Goal: Transaction & Acquisition: Book appointment/travel/reservation

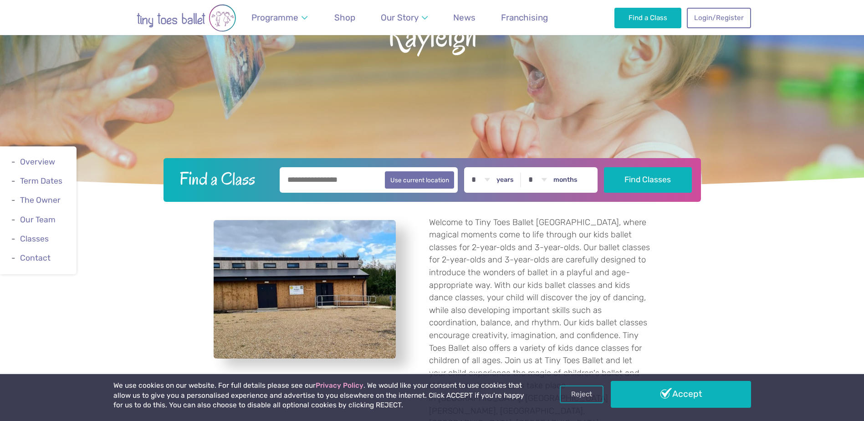
scroll to position [182, 0]
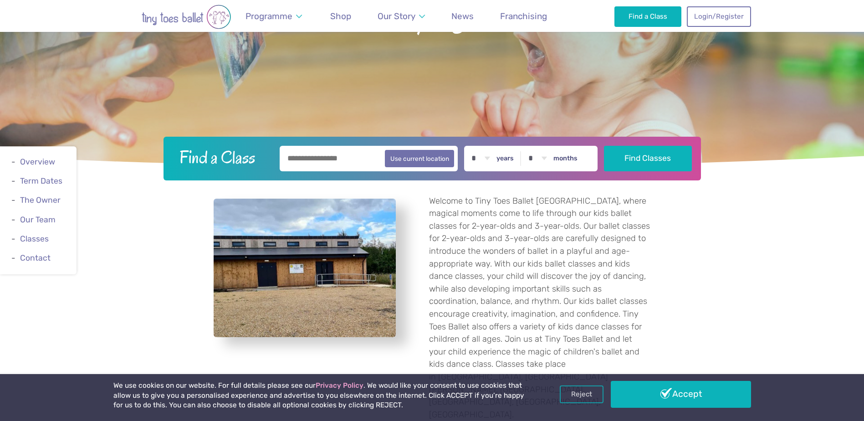
click at [351, 167] on input "text" at bounding box center [369, 159] width 179 height 26
type input "*******"
click at [604, 146] on button "Find Classes" at bounding box center [648, 159] width 88 height 26
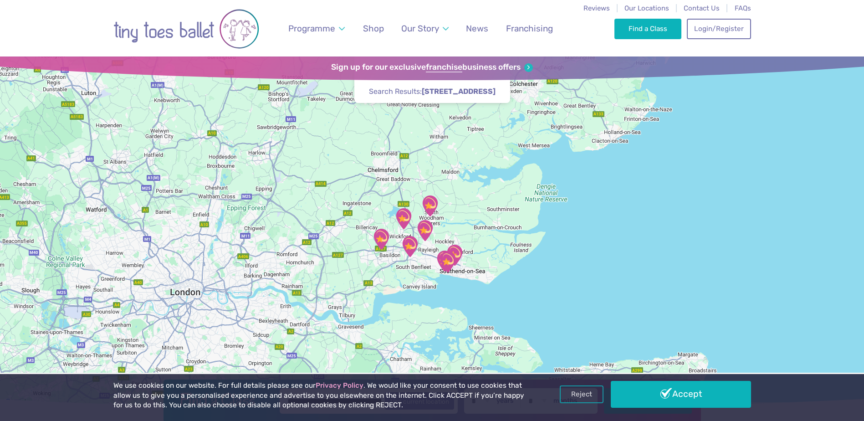
click at [421, 252] on div at bounding box center [432, 233] width 864 height 352
click at [414, 250] on img "St George's Church Hall" at bounding box center [410, 246] width 23 height 23
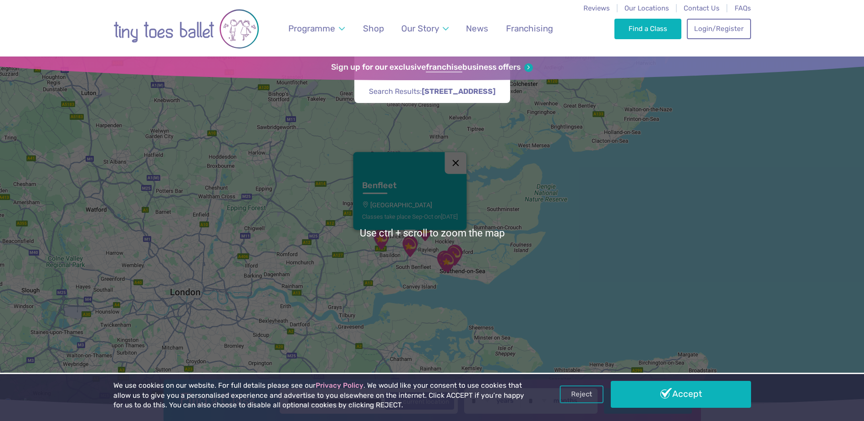
click at [459, 164] on button "Close" at bounding box center [456, 163] width 22 height 22
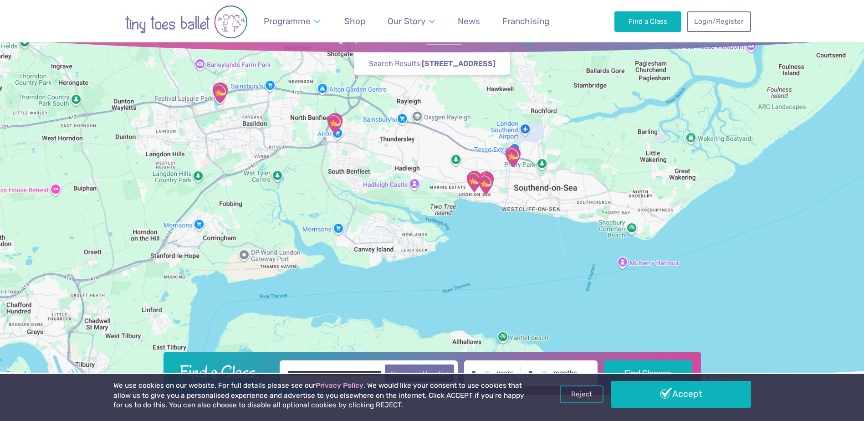
scroll to position [31, 0]
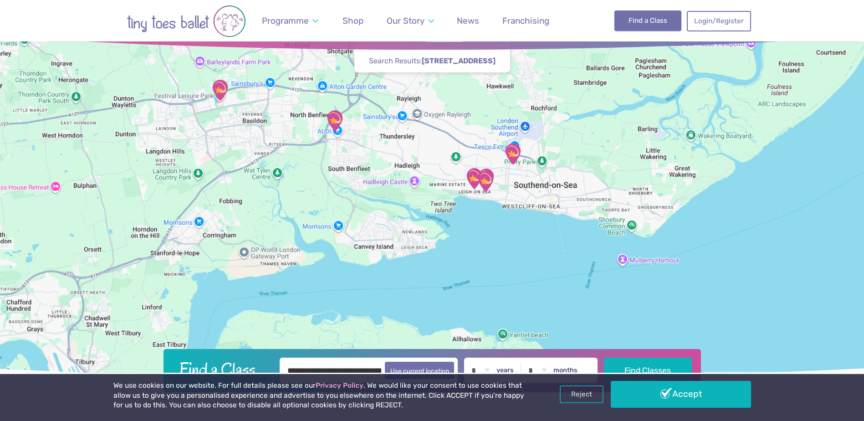
click at [635, 26] on link "Find a Class" at bounding box center [648, 20] width 67 height 20
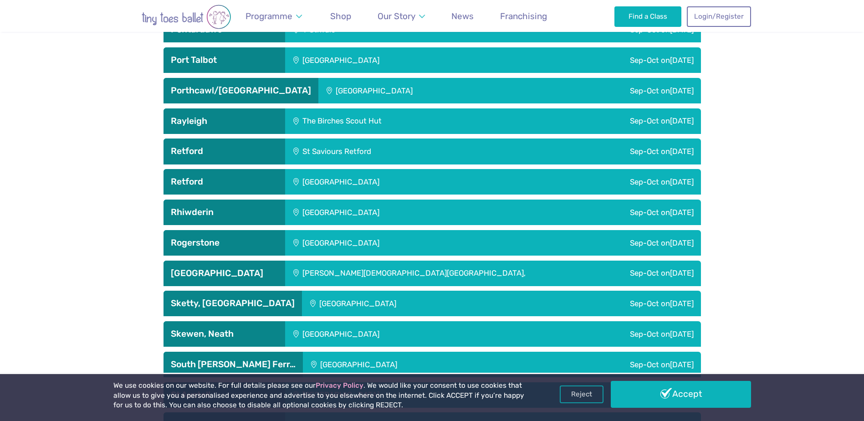
scroll to position [2233, 0]
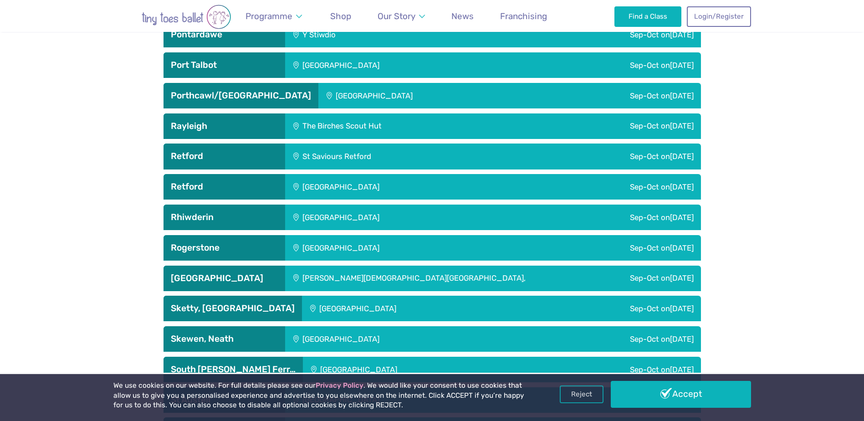
click at [404, 131] on div "The Birches Scout Hut" at bounding box center [403, 126] width 237 height 26
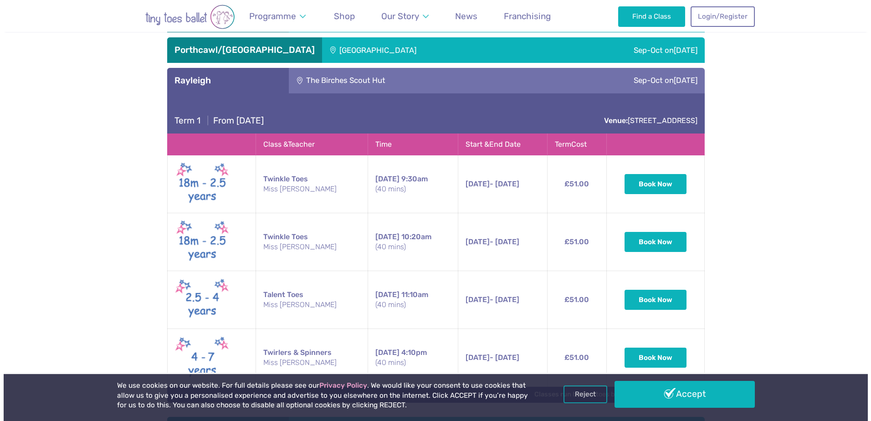
scroll to position [2324, 0]
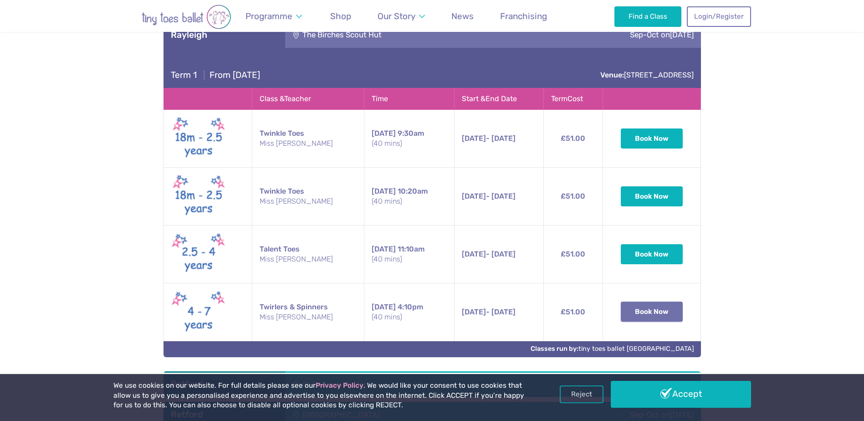
click at [640, 308] on button "Book Now" at bounding box center [652, 312] width 62 height 20
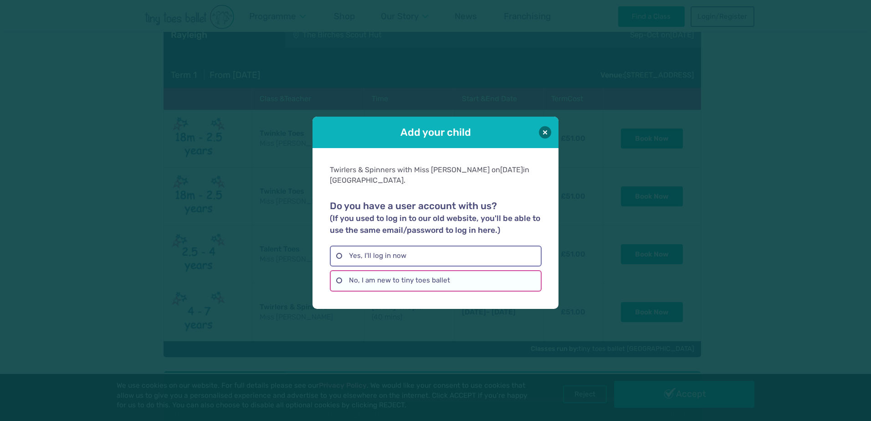
click at [430, 270] on label "No, I am new to tiny toes ballet" at bounding box center [435, 280] width 211 height 21
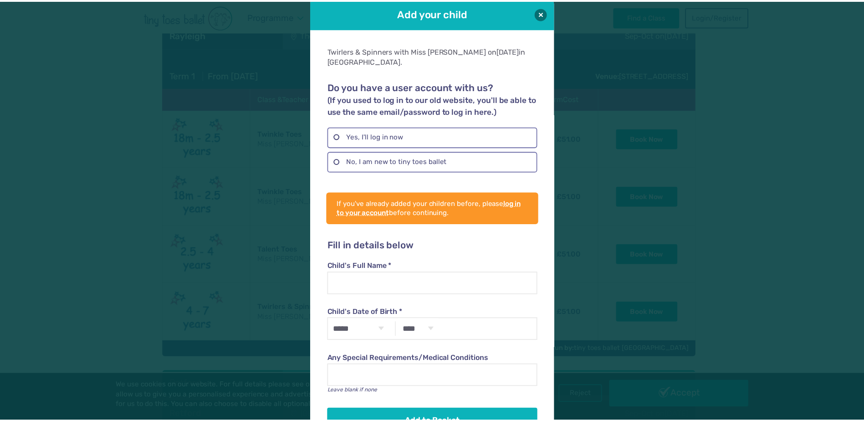
scroll to position [0, 0]
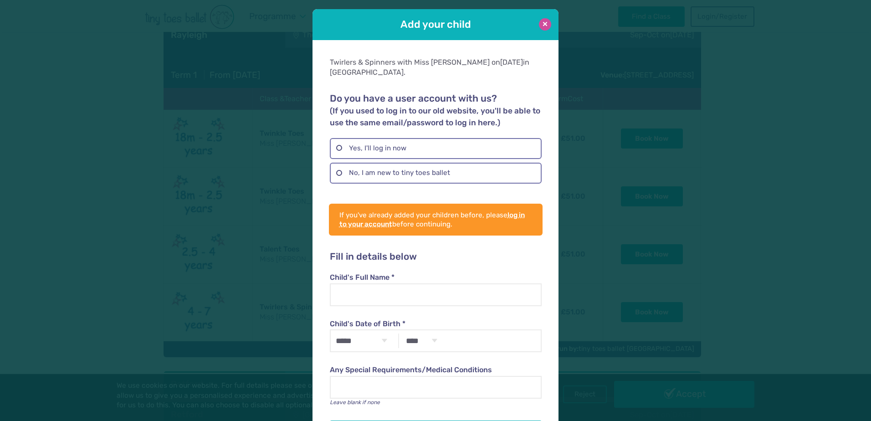
click at [539, 22] on button at bounding box center [545, 24] width 12 height 12
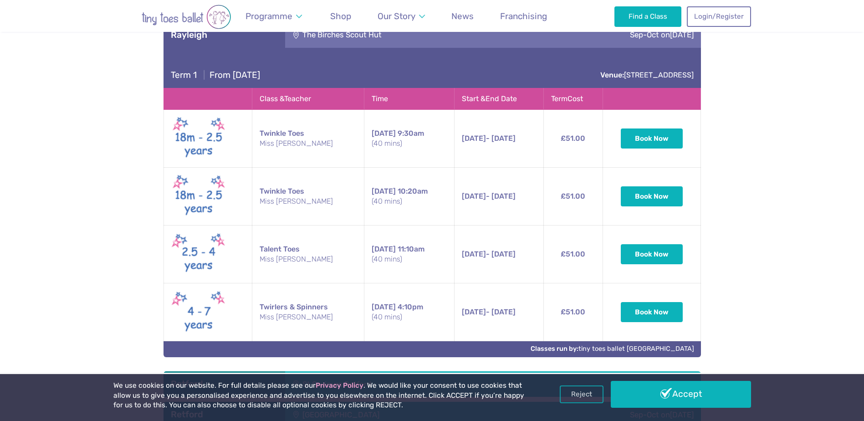
drag, startPoint x: 642, startPoint y: 302, endPoint x: 600, endPoint y: 316, distance: 44.2
click at [641, 301] on td "Book Now" at bounding box center [652, 312] width 98 height 58
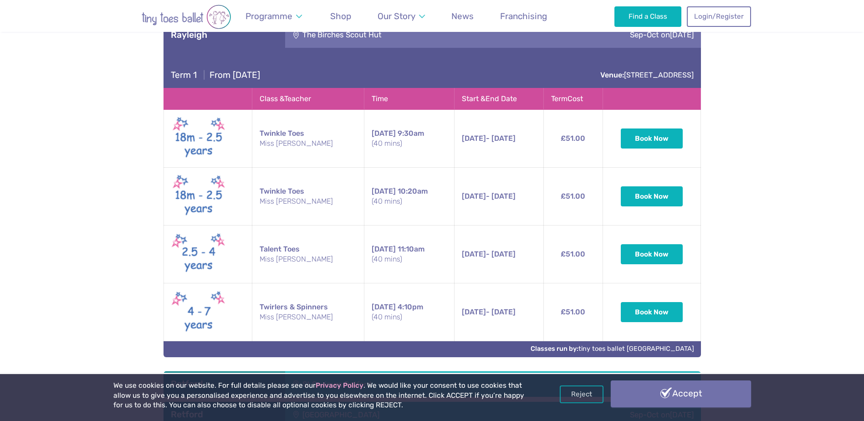
click at [730, 398] on link "Accept" at bounding box center [681, 393] width 140 height 26
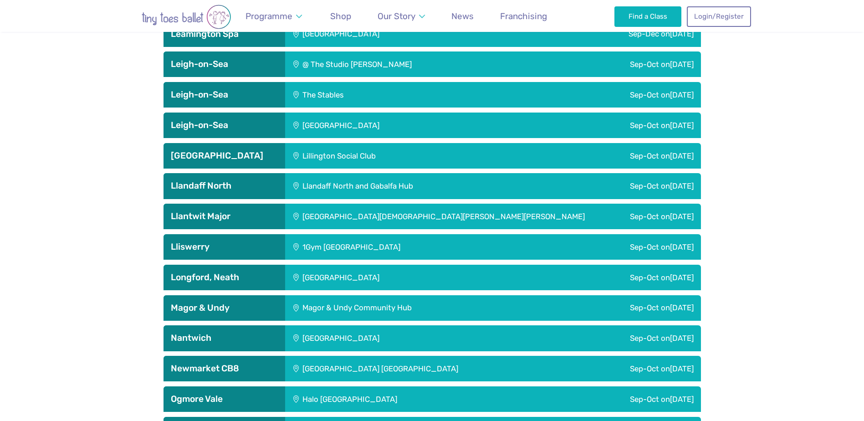
scroll to position [1732, 0]
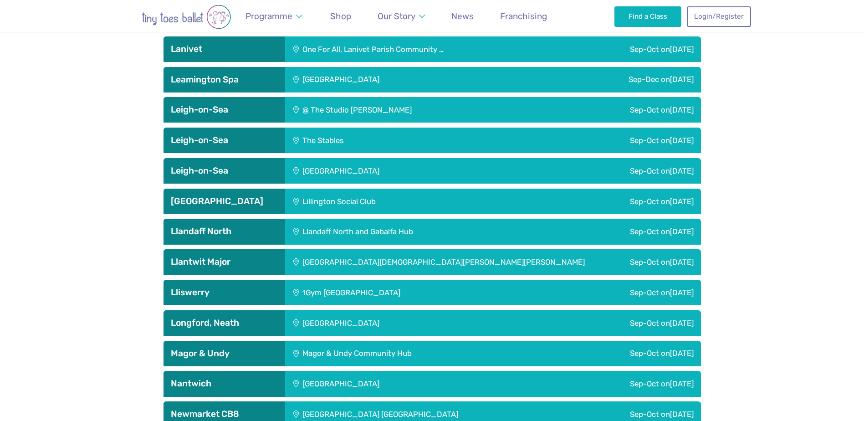
click at [654, 116] on div "Sep-Oct on Thursday" at bounding box center [624, 110] width 153 height 26
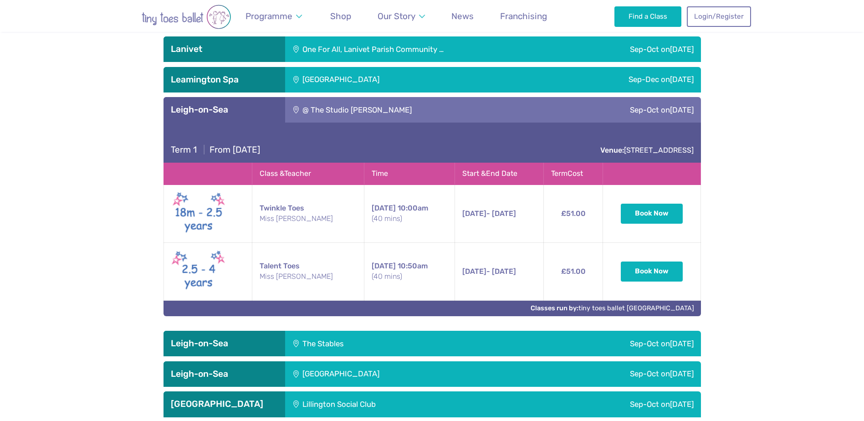
click at [690, 346] on span "Saturday" at bounding box center [682, 343] width 24 height 9
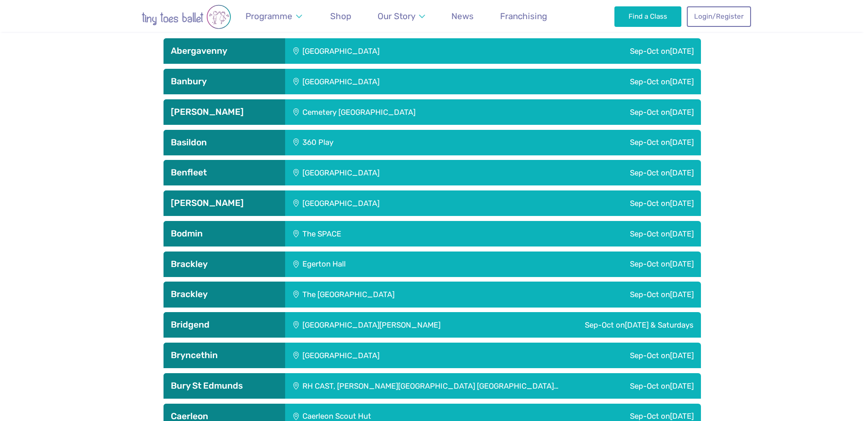
scroll to position [410, 0]
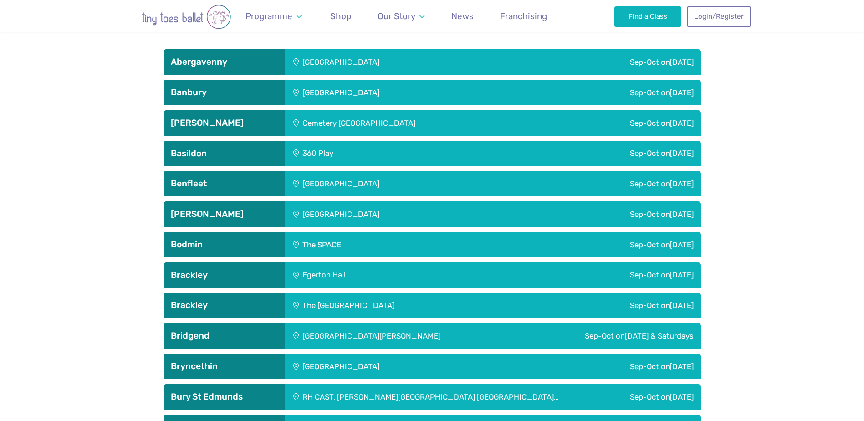
click at [649, 154] on div "Sep-Oct on Thursday" at bounding box center [579, 154] width 243 height 26
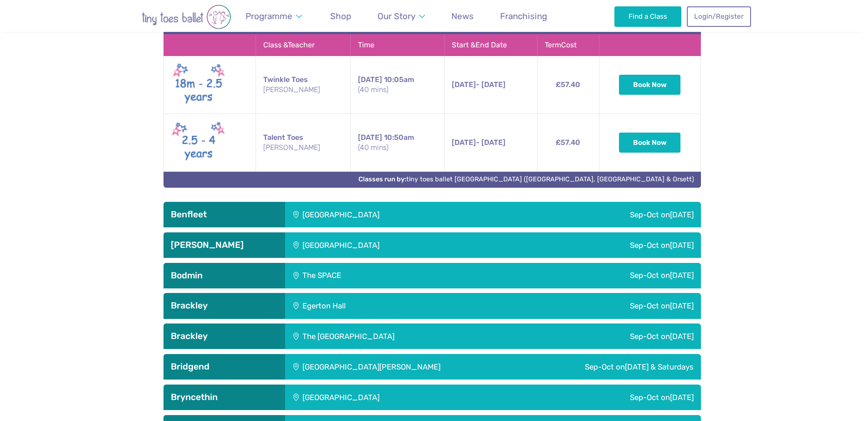
scroll to position [684, 0]
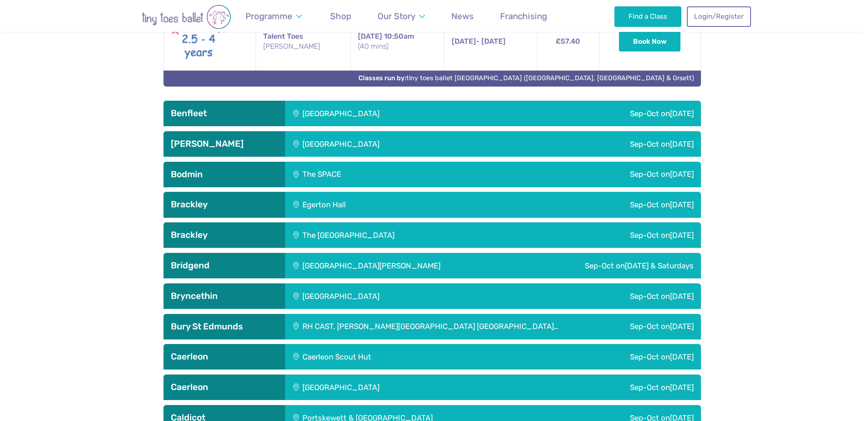
click at [675, 116] on span "Monday" at bounding box center [682, 113] width 24 height 9
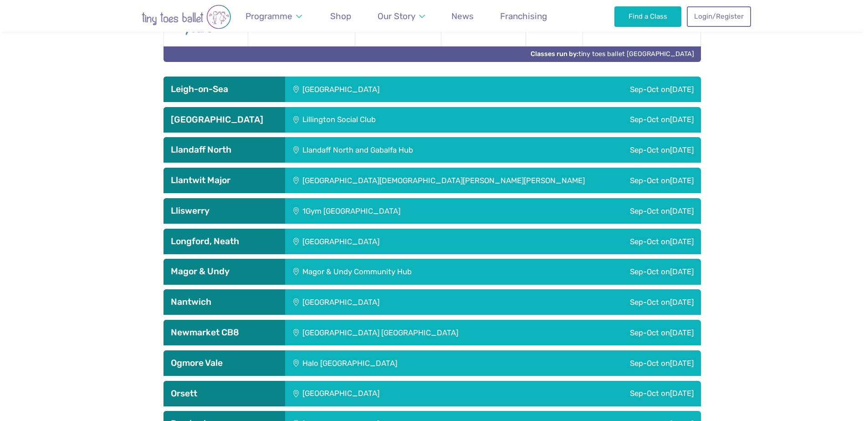
scroll to position [2825, 0]
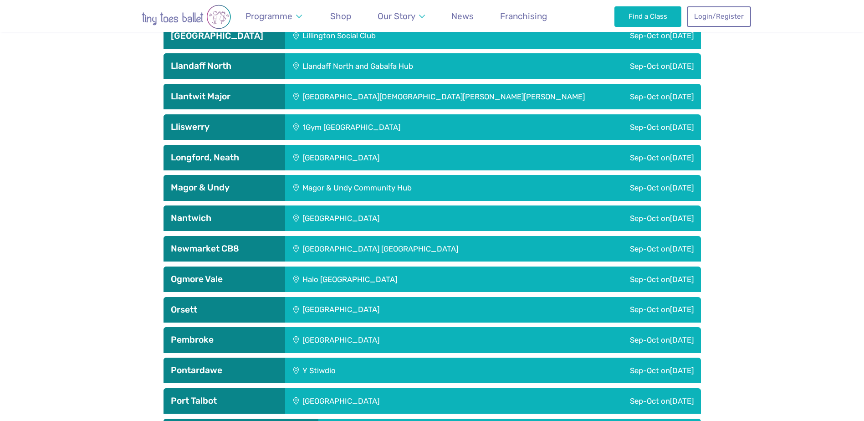
click at [642, 311] on div "Sep-Oct on Saturday" at bounding box center [610, 310] width 181 height 26
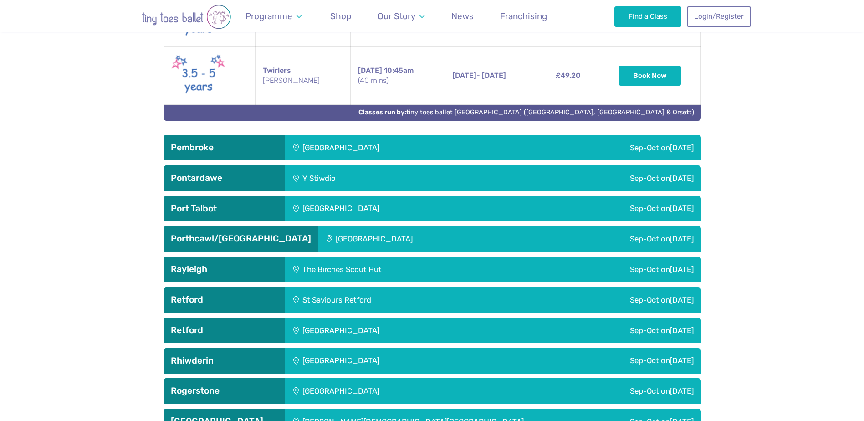
scroll to position [3281, 0]
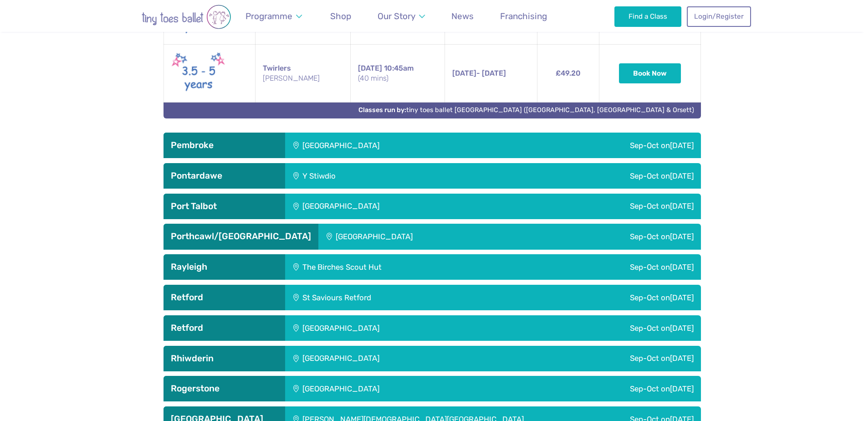
click at [365, 268] on div "The Birches Scout Hut" at bounding box center [403, 267] width 237 height 26
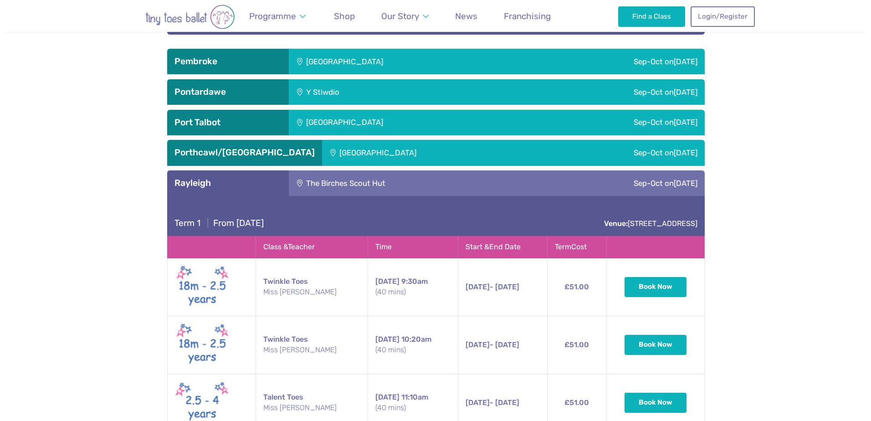
scroll to position [3509, 0]
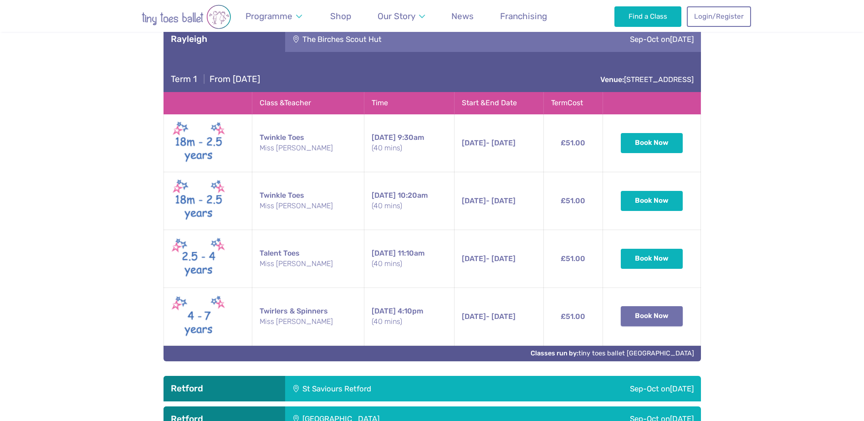
click at [674, 316] on button "Book Now" at bounding box center [652, 316] width 62 height 20
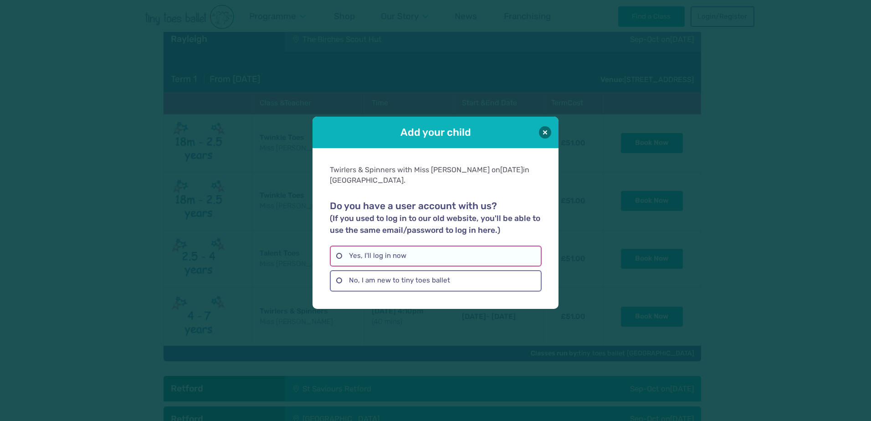
click at [379, 251] on label "Yes, I'll log in now" at bounding box center [435, 256] width 211 height 21
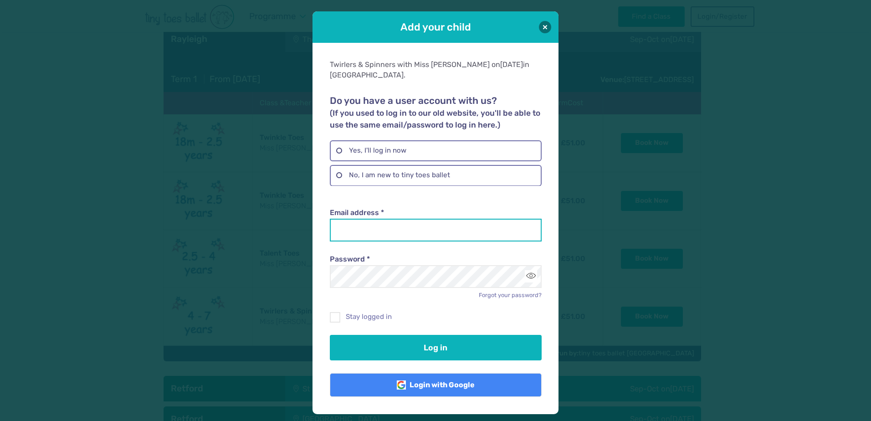
click at [390, 225] on input "Email address *" at bounding box center [435, 230] width 211 height 23
type input "**********"
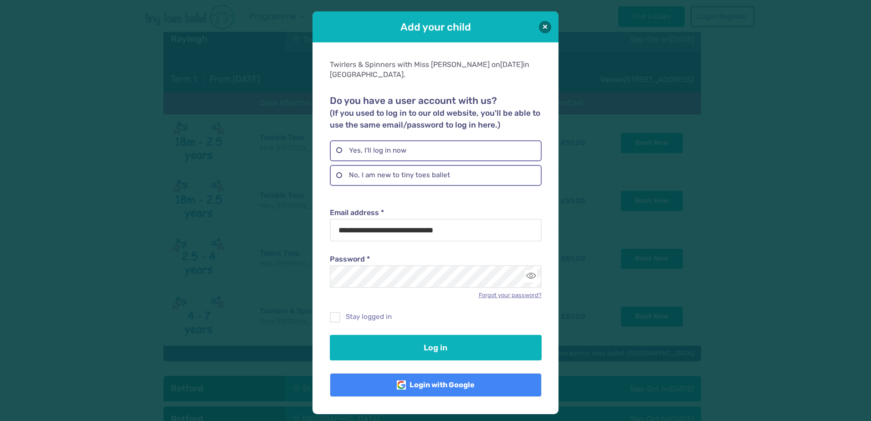
click at [514, 292] on link "Forgot your password?" at bounding box center [510, 295] width 63 height 7
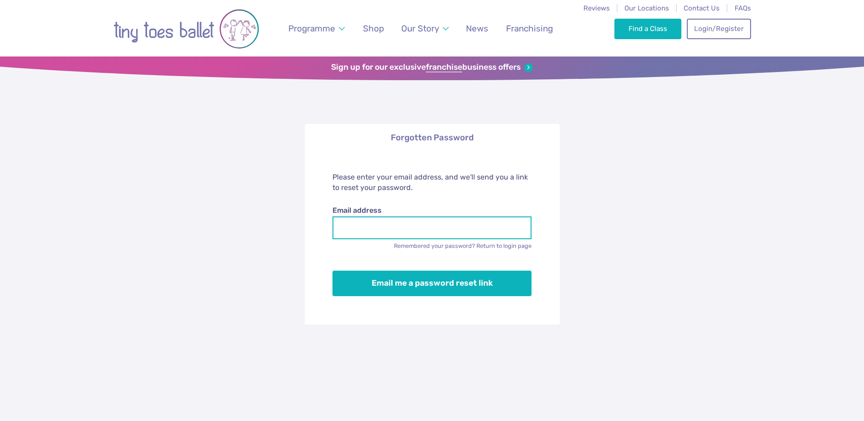
click at [380, 236] on input "Email address" at bounding box center [432, 227] width 199 height 23
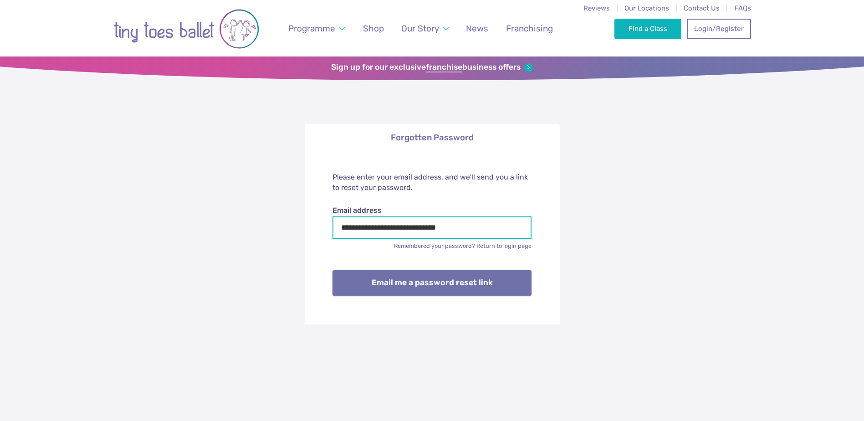
type input "**********"
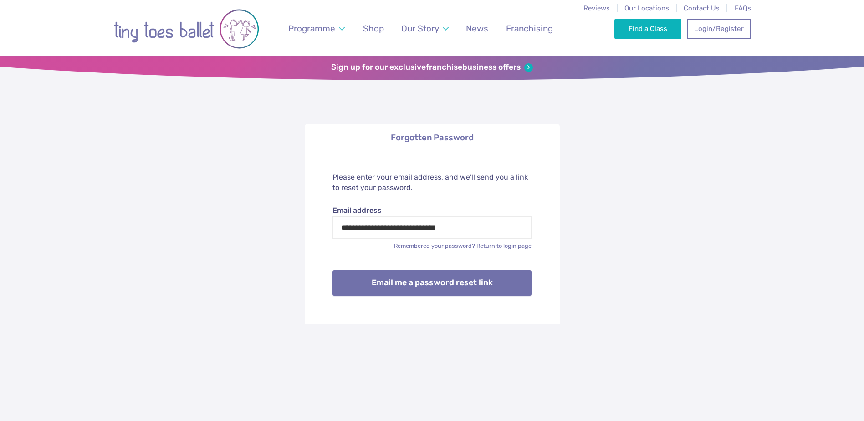
click at [414, 287] on button "Email me a password reset link" at bounding box center [432, 283] width 199 height 26
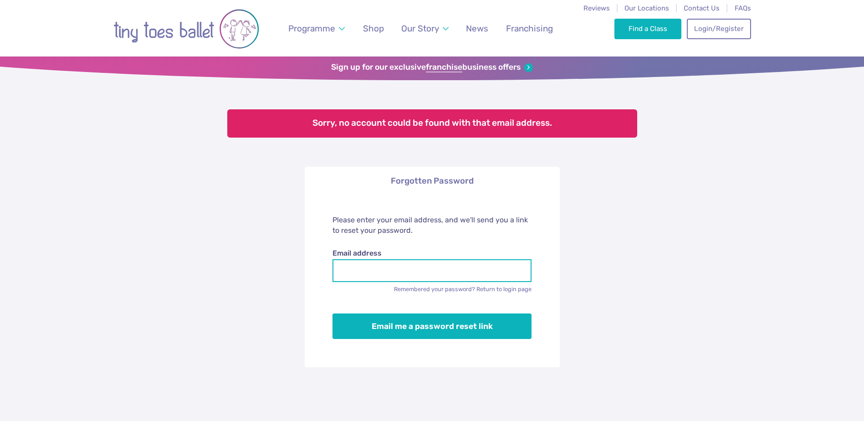
click at [360, 276] on input "Email address" at bounding box center [432, 270] width 199 height 23
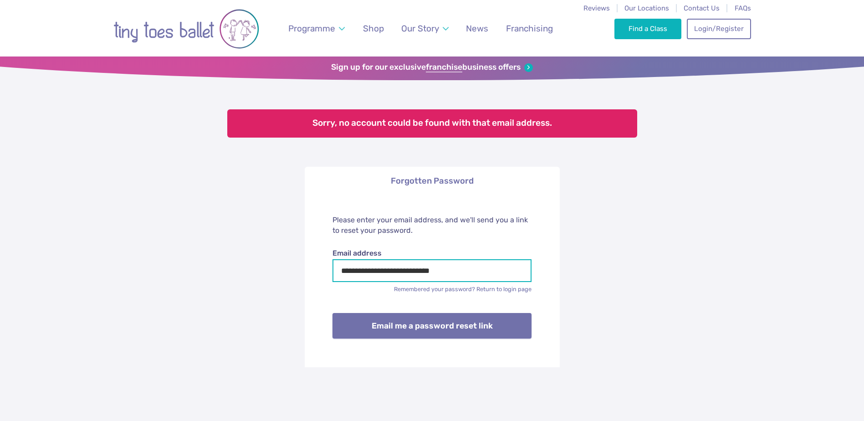
type input "**********"
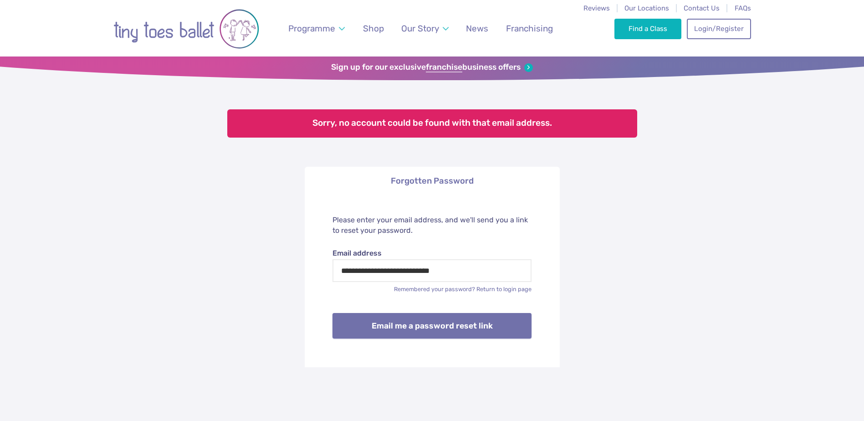
click at [478, 323] on button "Email me a password reset link" at bounding box center [432, 326] width 199 height 26
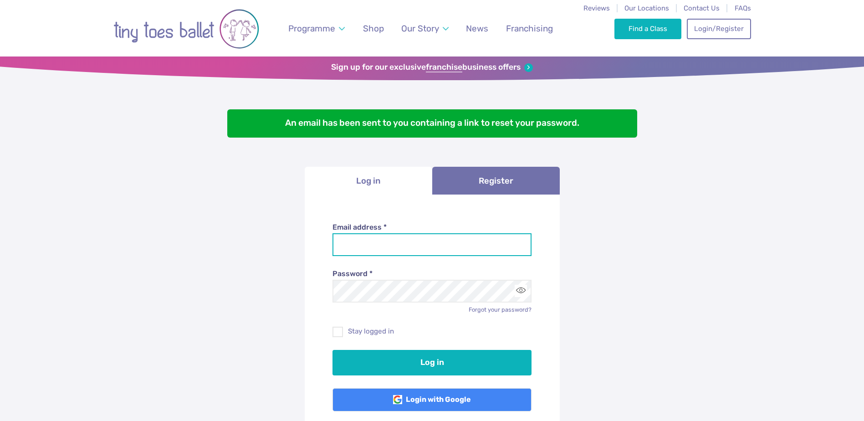
click at [416, 249] on input "Email address *" at bounding box center [432, 244] width 199 height 23
type input "**********"
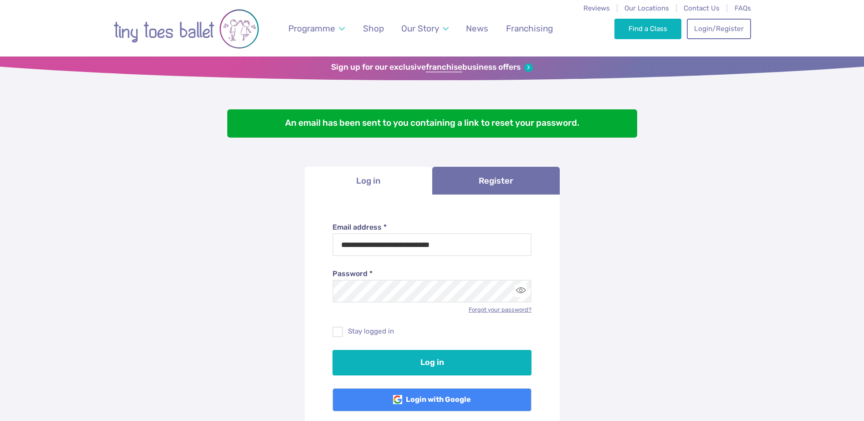
click at [473, 310] on link "Forgot your password?" at bounding box center [500, 309] width 63 height 7
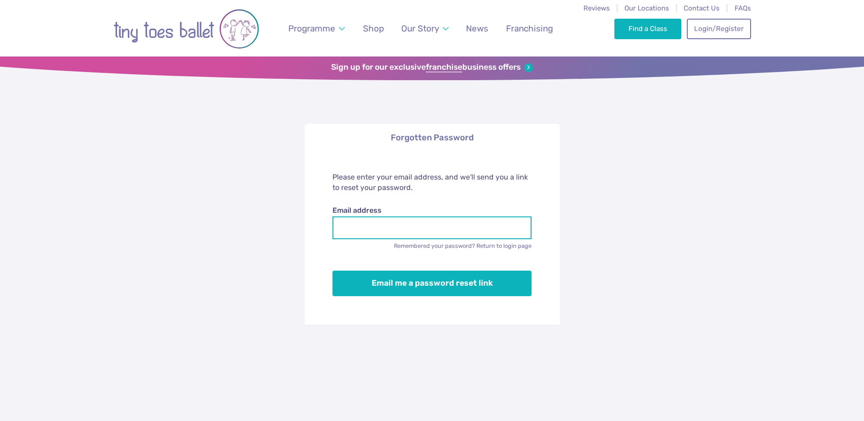
click at [372, 226] on input "Email address" at bounding box center [432, 227] width 199 height 23
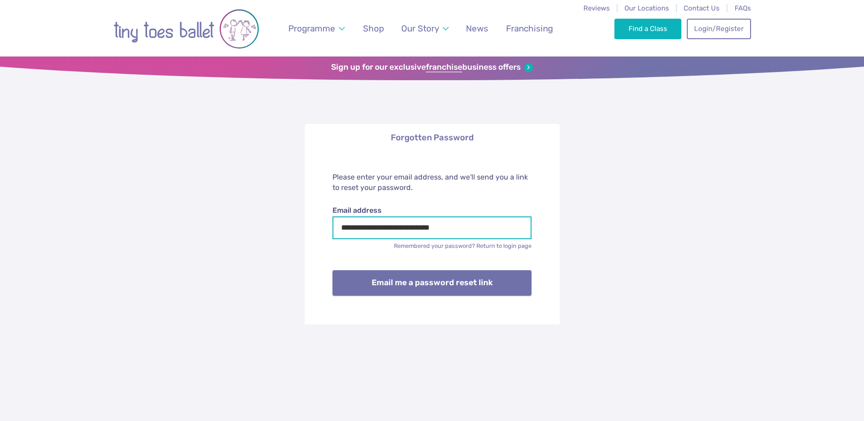
type input "**********"
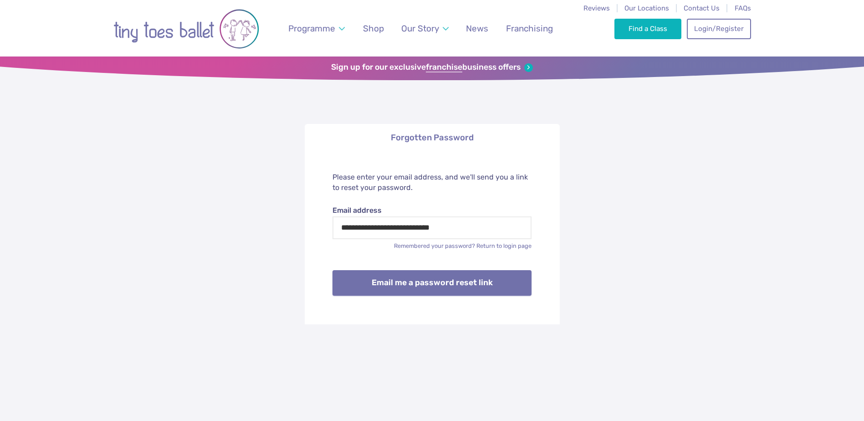
click at [427, 288] on button "Email me a password reset link" at bounding box center [432, 283] width 199 height 26
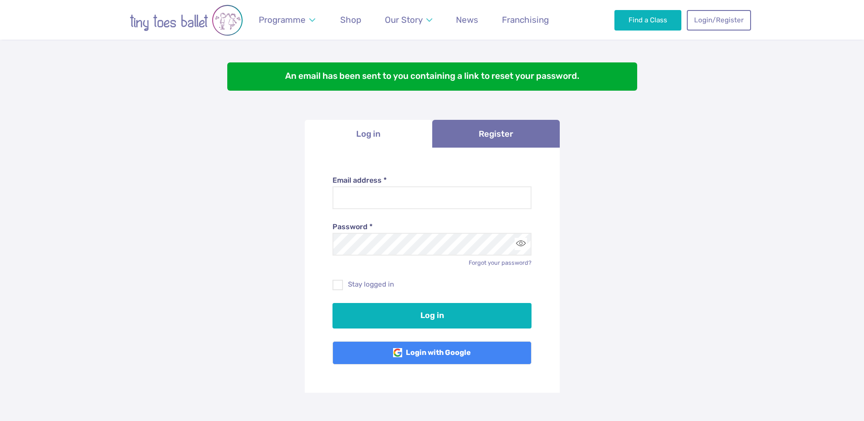
scroll to position [137, 0]
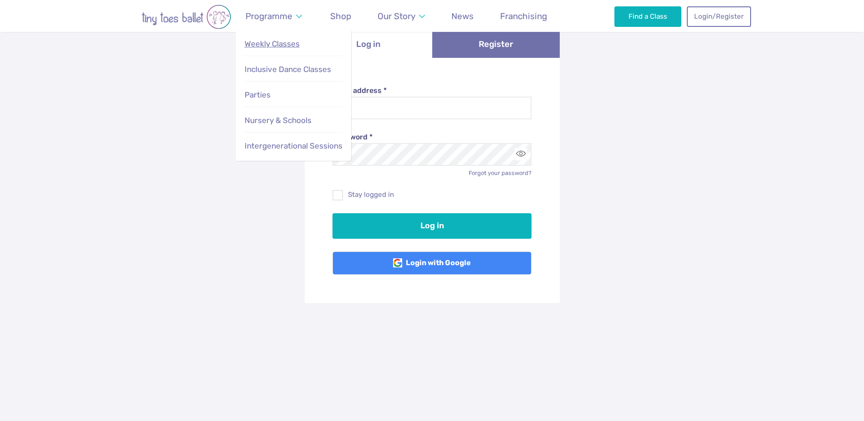
click at [296, 45] on span "Weekly Classes" at bounding box center [272, 43] width 55 height 9
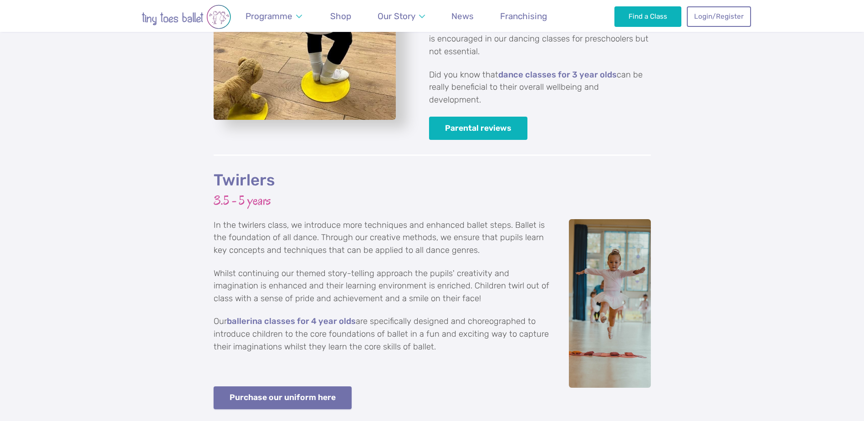
scroll to position [1595, 0]
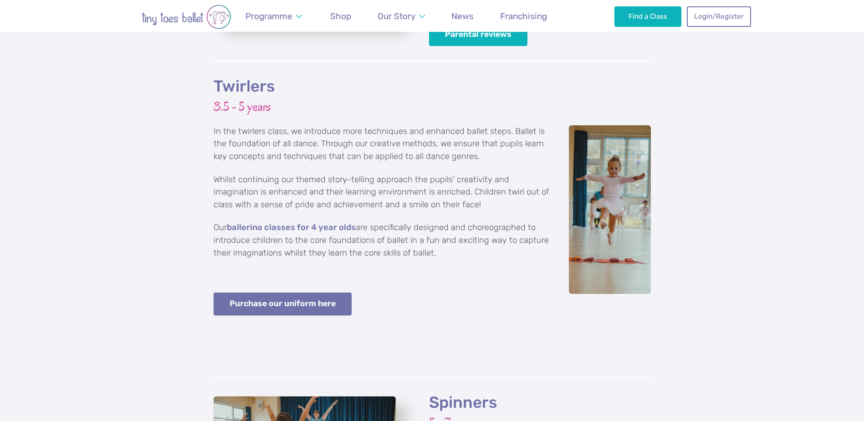
click at [317, 293] on link "Purchase our uniform here" at bounding box center [283, 304] width 139 height 23
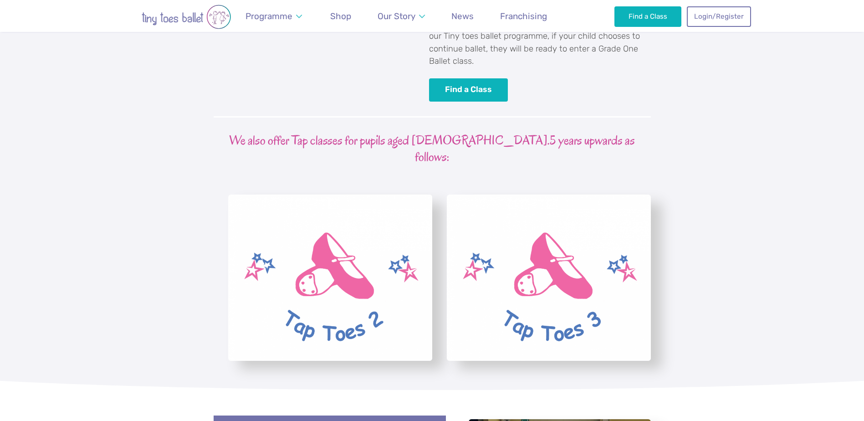
scroll to position [2089, 0]
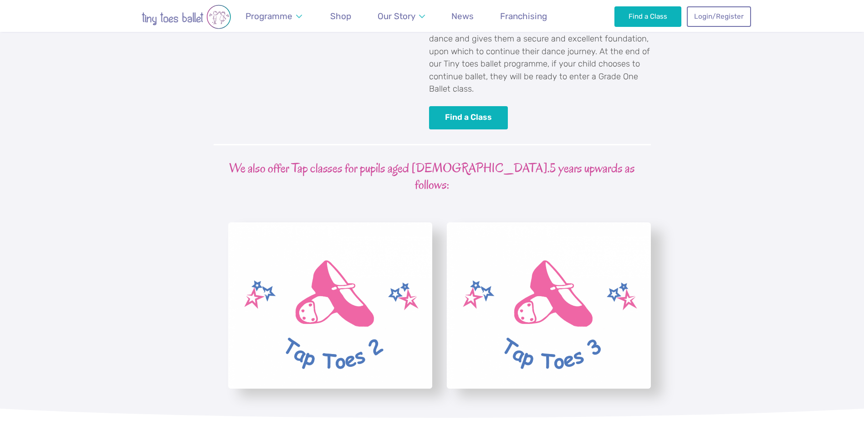
click at [343, 308] on img "View full-size image" at bounding box center [330, 305] width 204 height 166
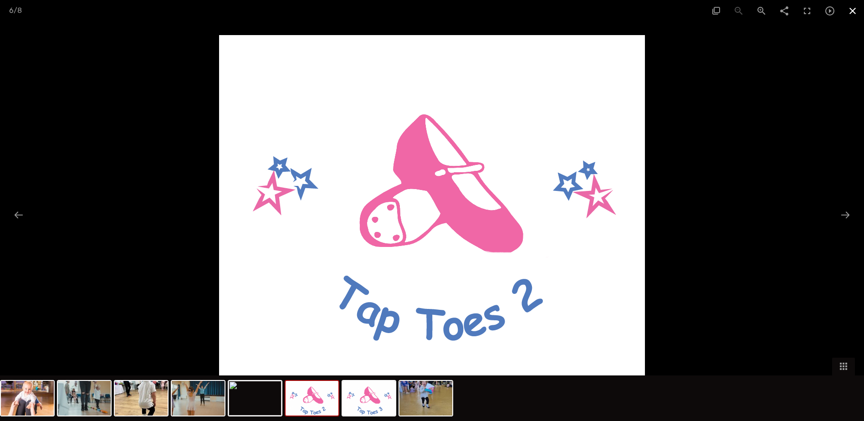
click at [858, 14] on span at bounding box center [853, 10] width 23 height 21
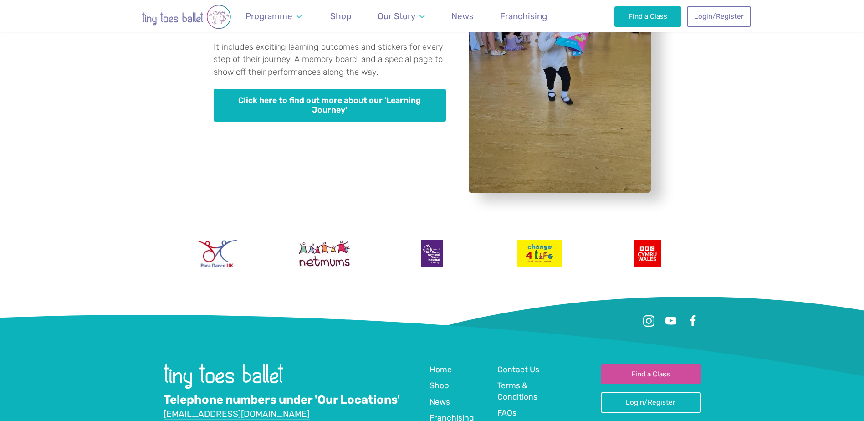
scroll to position [2590, 0]
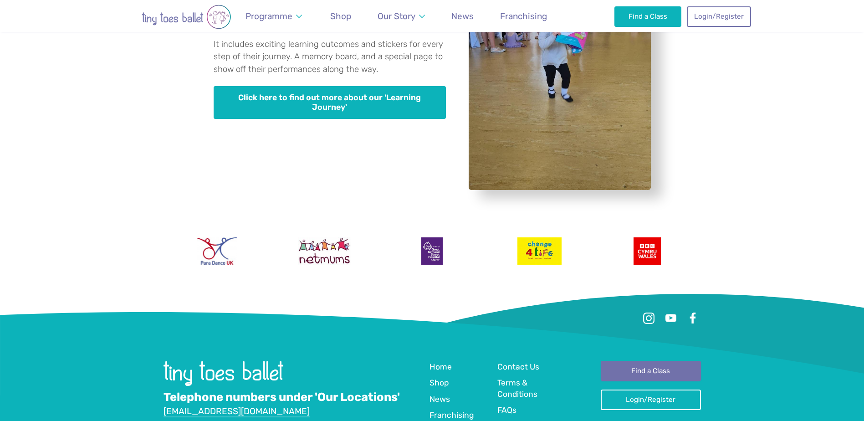
click at [646, 361] on link "Find a Class" at bounding box center [651, 371] width 100 height 20
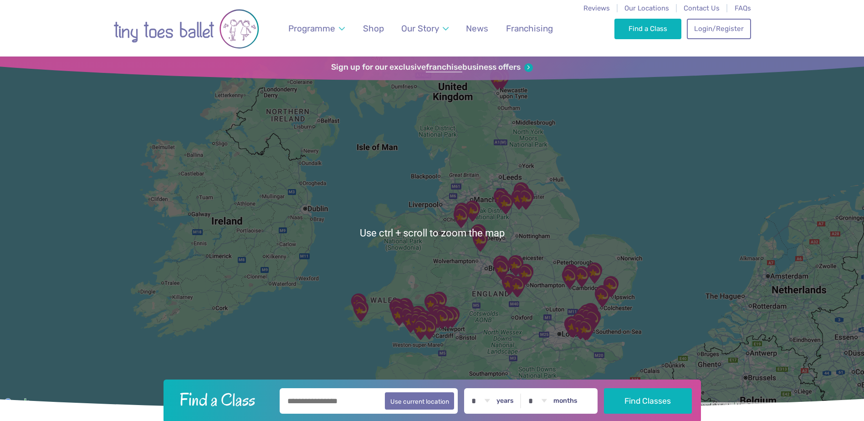
click at [330, 404] on input "text" at bounding box center [369, 401] width 179 height 26
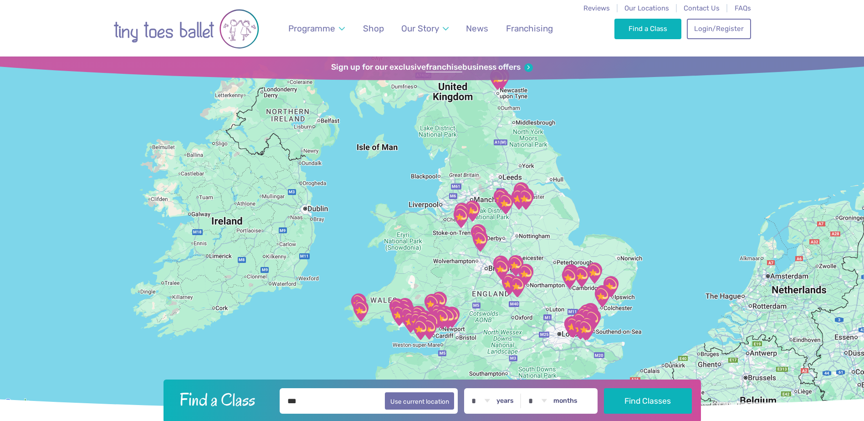
type input "***"
click at [490, 403] on select "* * * * * * * * * * ** ** **" at bounding box center [481, 401] width 28 height 26
select select "*"
click at [473, 388] on select "* * * * * * * * * * ** ** **" at bounding box center [481, 401] width 28 height 26
click at [664, 401] on button "Find Classes" at bounding box center [648, 401] width 88 height 26
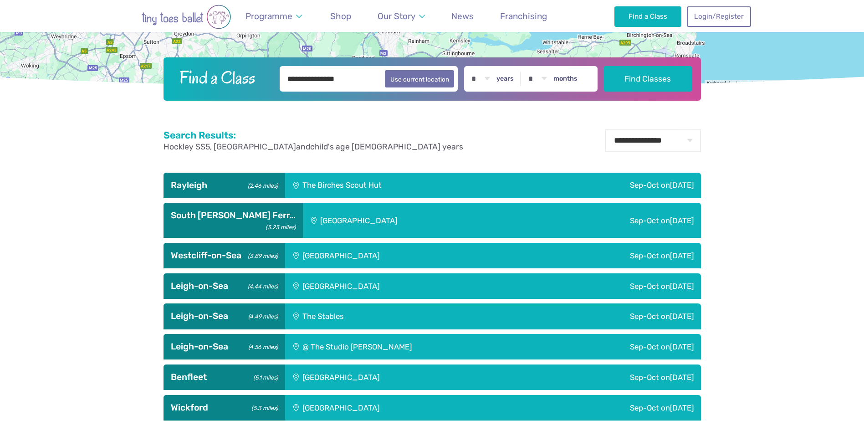
scroll to position [319, 0]
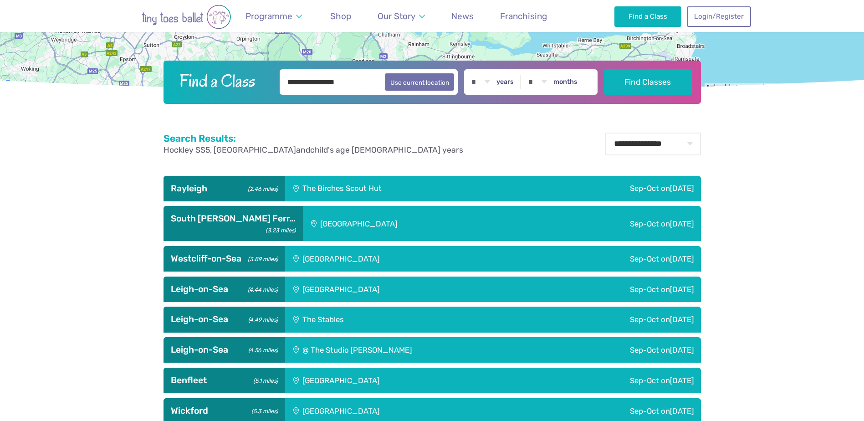
click at [598, 193] on div "Sep-Oct [DATE]" at bounding box center [612, 189] width 179 height 26
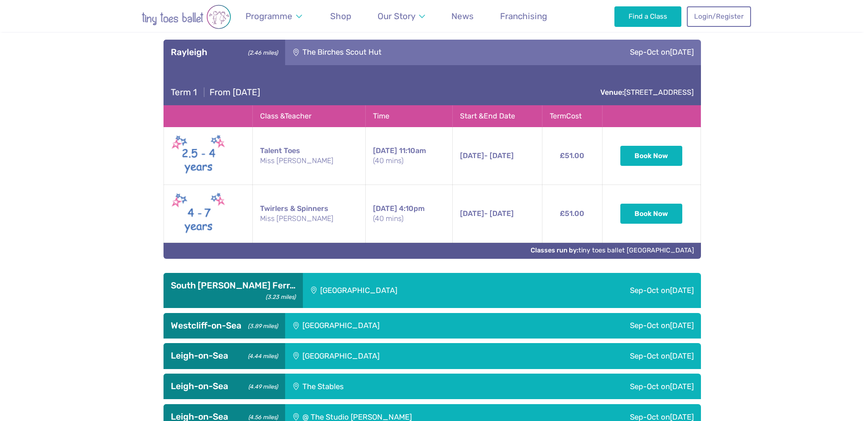
scroll to position [456, 0]
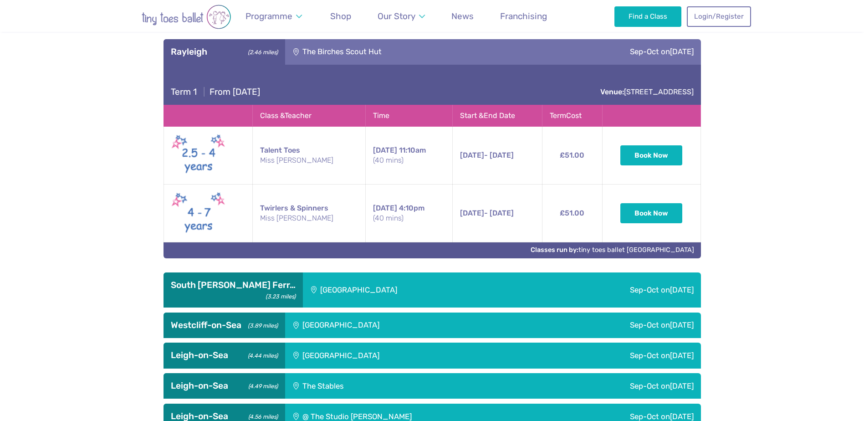
click at [586, 291] on div "Sep-Oct on Tuesday" at bounding box center [614, 289] width 173 height 35
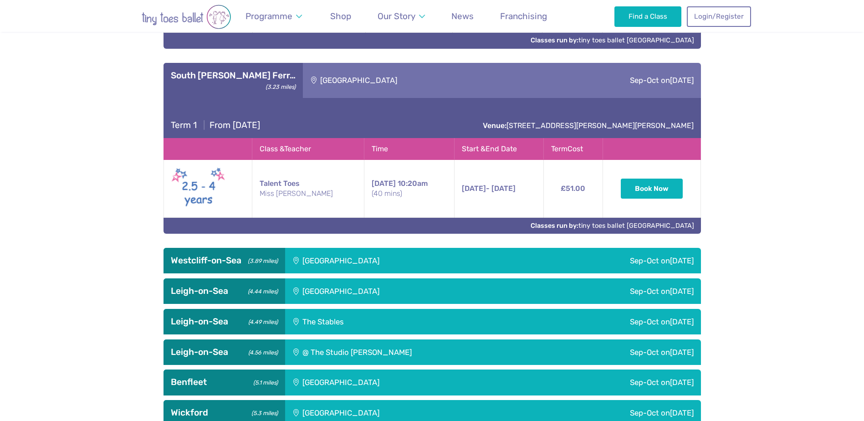
scroll to position [684, 0]
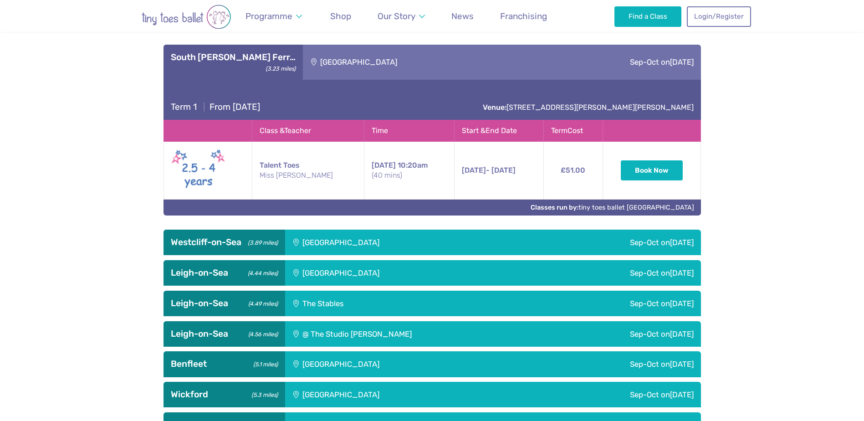
click at [540, 250] on div "Sep-Oct on Wednesday" at bounding box center [610, 243] width 181 height 26
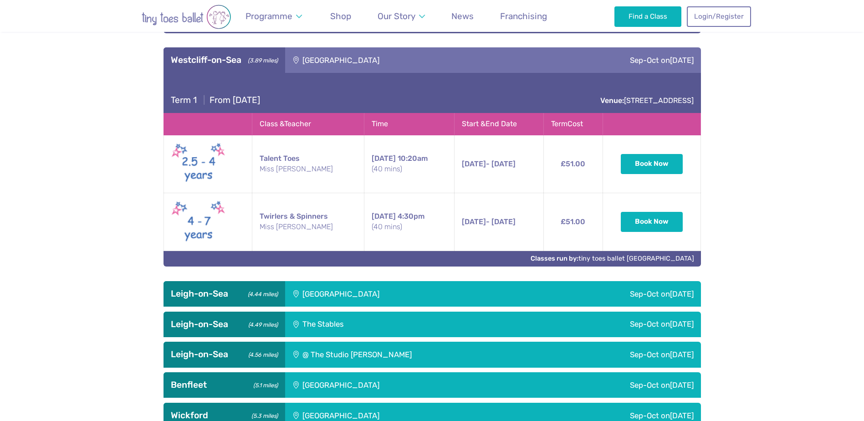
scroll to position [911, 0]
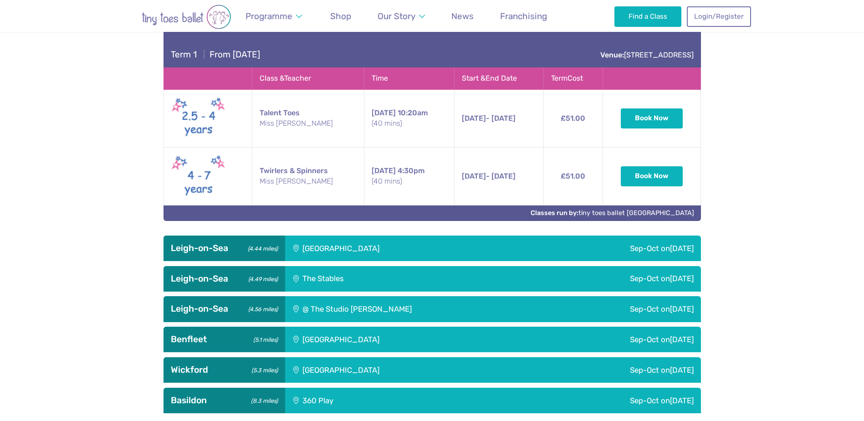
click at [540, 250] on div "Sep-Oct on Sunday" at bounding box center [610, 249] width 181 height 26
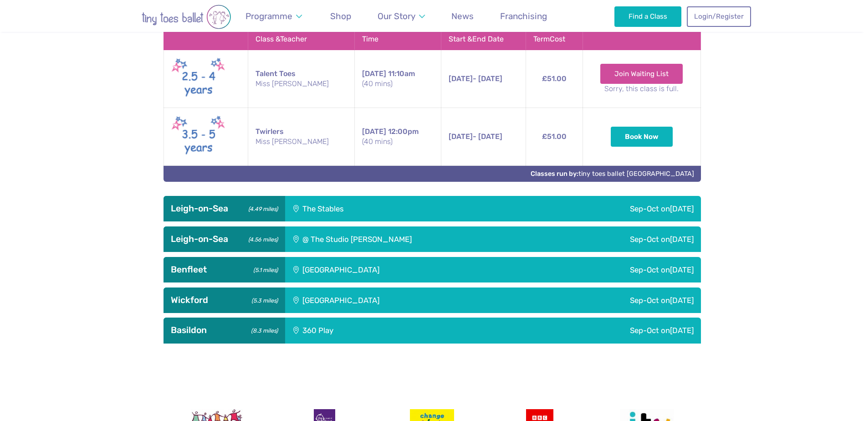
scroll to position [1185, 0]
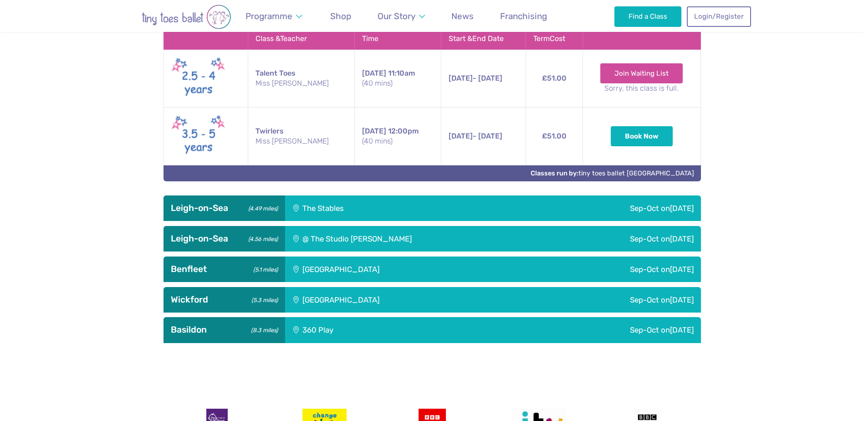
click at [483, 221] on div "Sep-Oct on Saturday" at bounding box center [588, 208] width 225 height 26
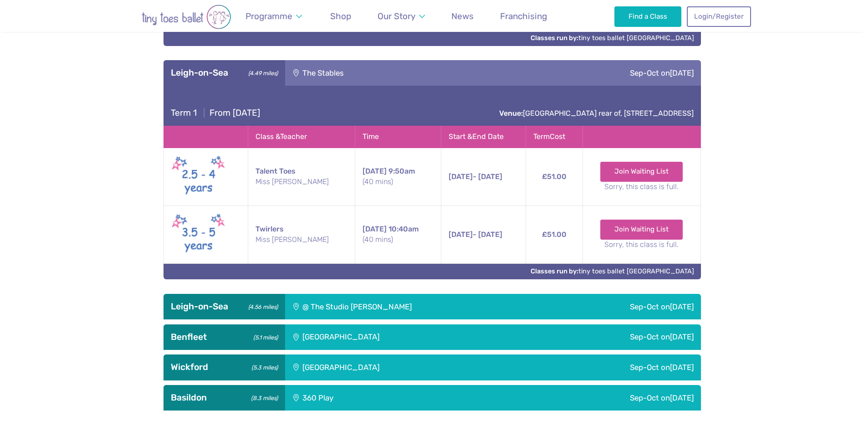
scroll to position [1367, 0]
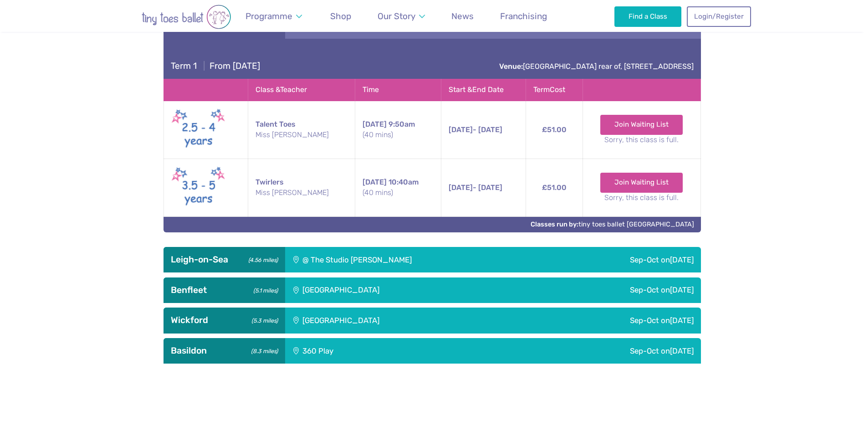
click at [427, 264] on div "@ The Studio Leigh" at bounding box center [416, 260] width 262 height 26
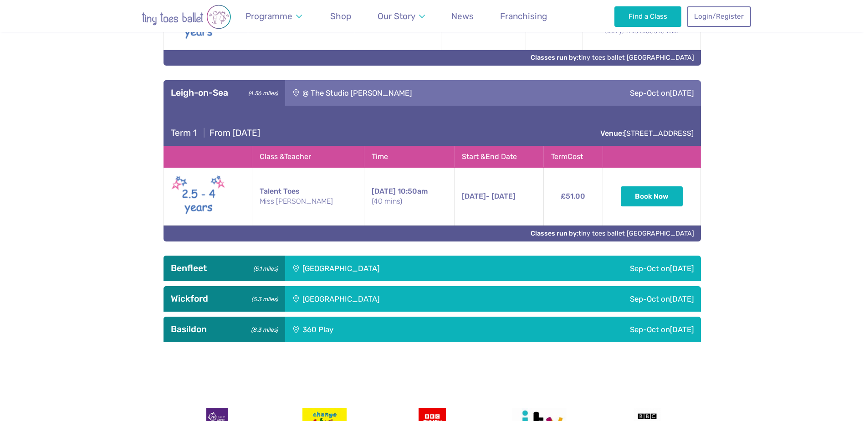
scroll to position [1549, 0]
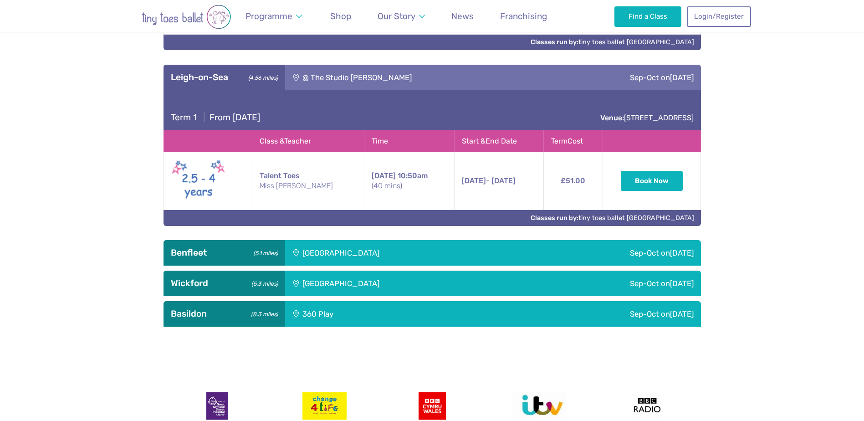
click at [425, 266] on div "St George's Church Hall" at bounding box center [402, 253] width 235 height 26
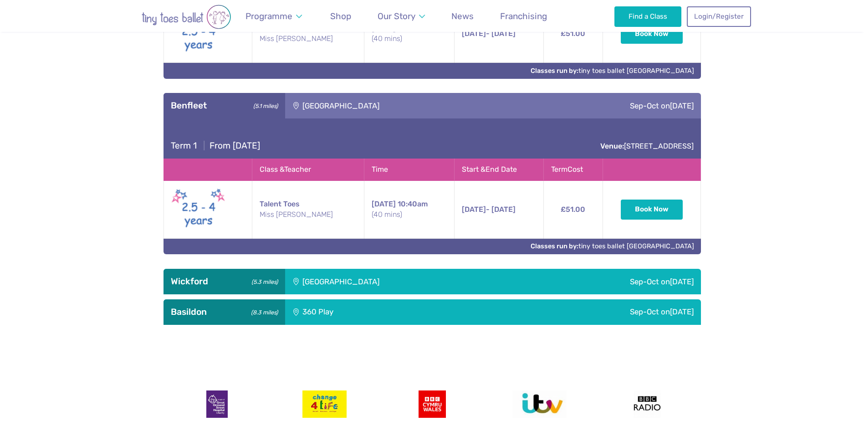
scroll to position [1732, 0]
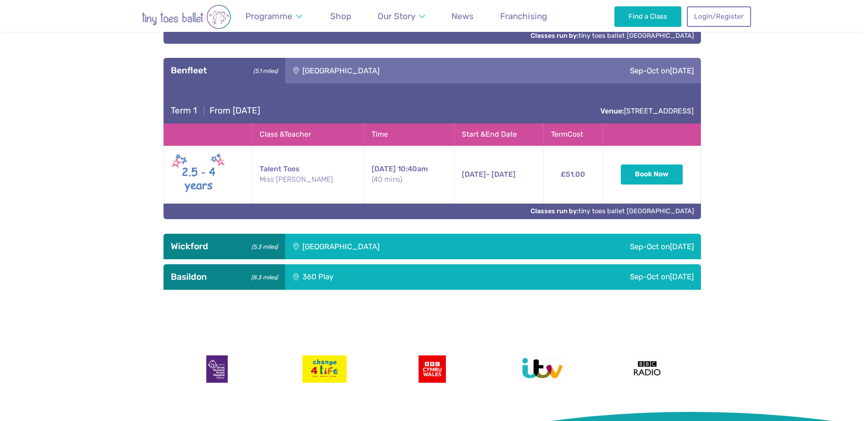
click at [420, 259] on div "Runwell Village Hall" at bounding box center [402, 247] width 235 height 26
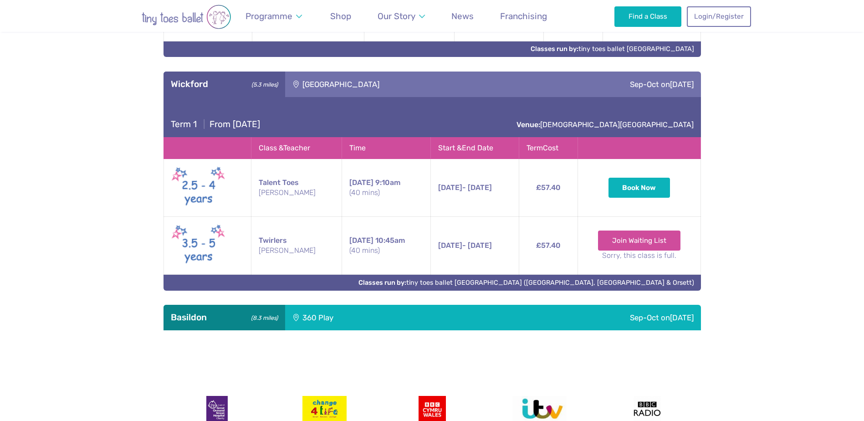
scroll to position [1914, 0]
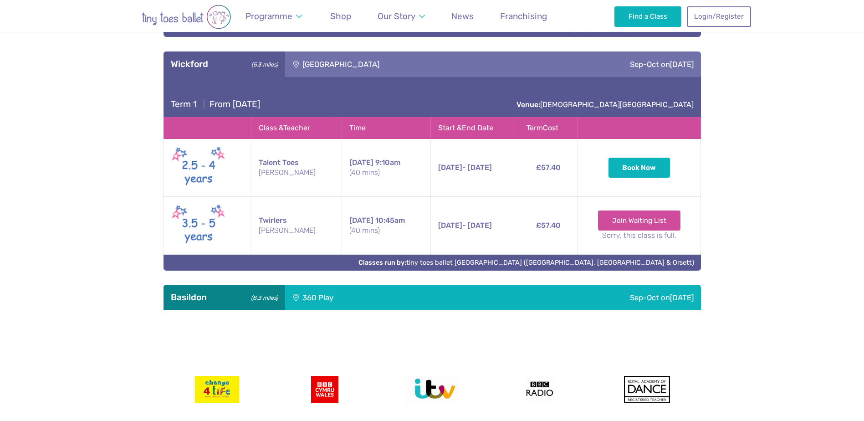
click at [458, 309] on div "Sep-Oct on Thursday" at bounding box center [579, 298] width 243 height 26
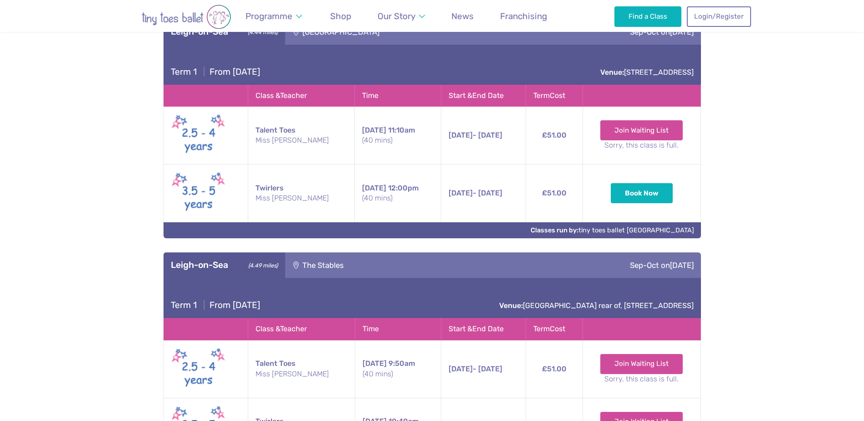
scroll to position [1048, 0]
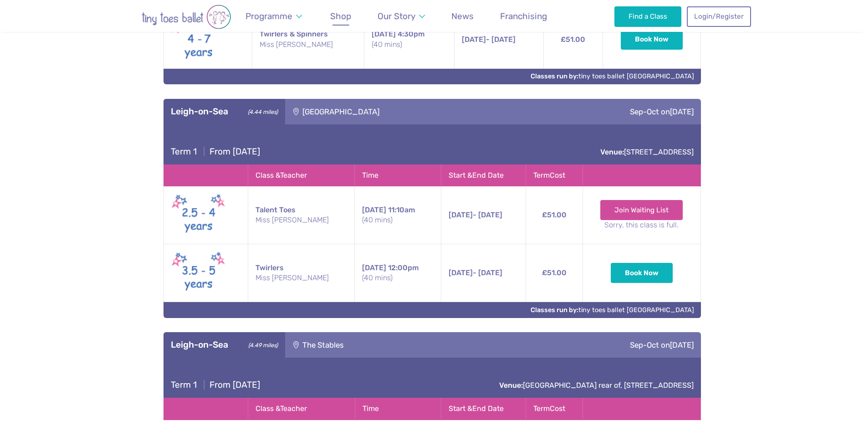
click at [349, 17] on span "Shop" at bounding box center [340, 16] width 21 height 10
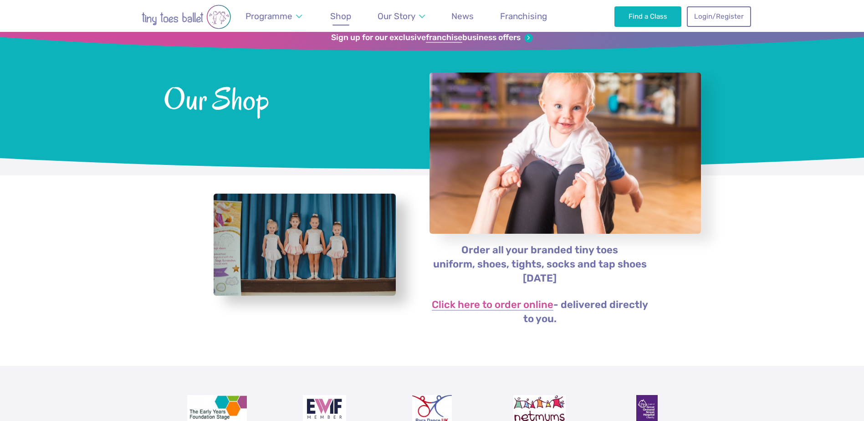
scroll to position [91, 0]
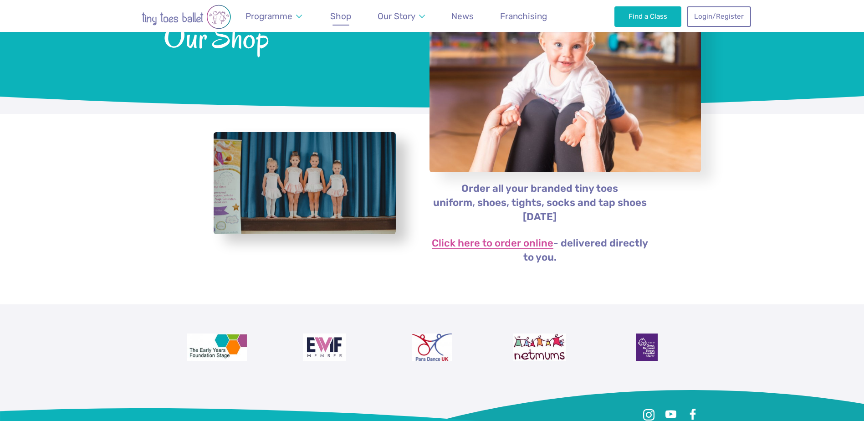
click at [504, 246] on link "Click here to order online" at bounding box center [493, 243] width 122 height 11
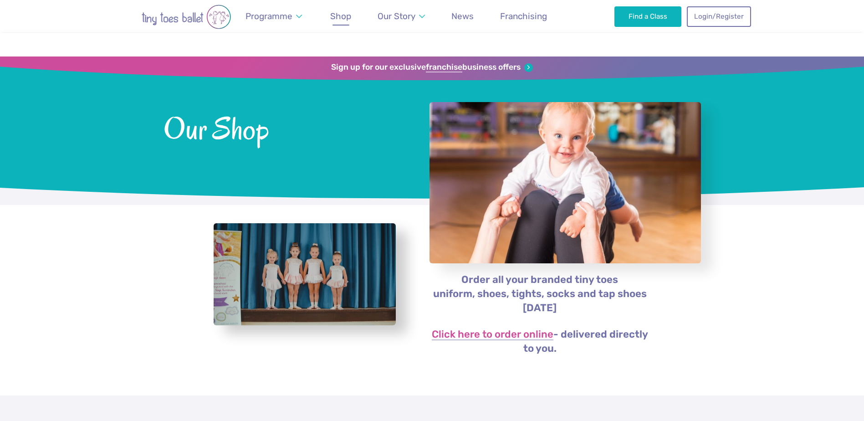
scroll to position [91, 0]
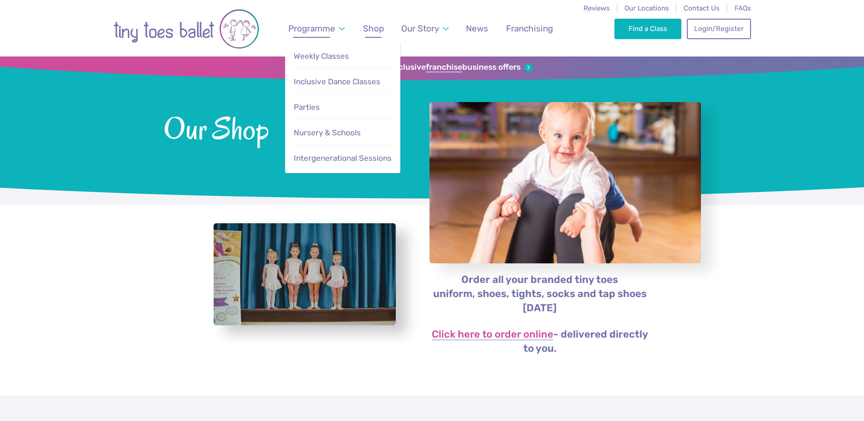
click at [328, 32] on span "Programme" at bounding box center [311, 28] width 47 height 10
click at [312, 80] on span "Inclusive Dance Classes" at bounding box center [337, 81] width 87 height 9
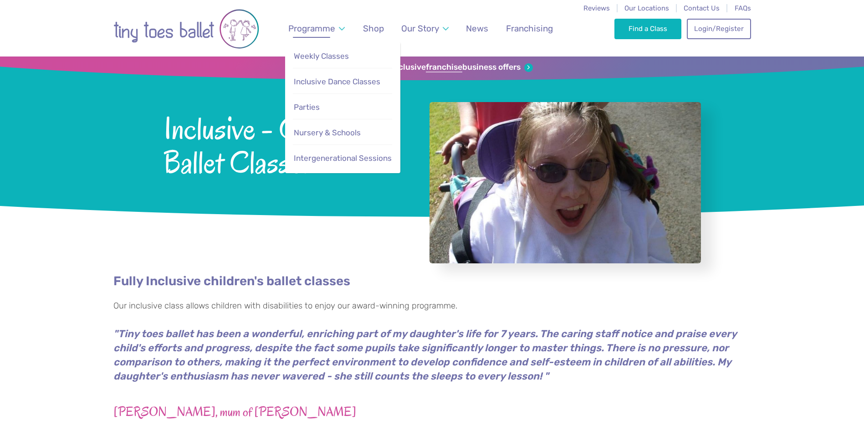
click at [311, 23] on link "Programme" at bounding box center [316, 28] width 65 height 21
click at [298, 53] on span "Weekly Classes" at bounding box center [321, 55] width 55 height 9
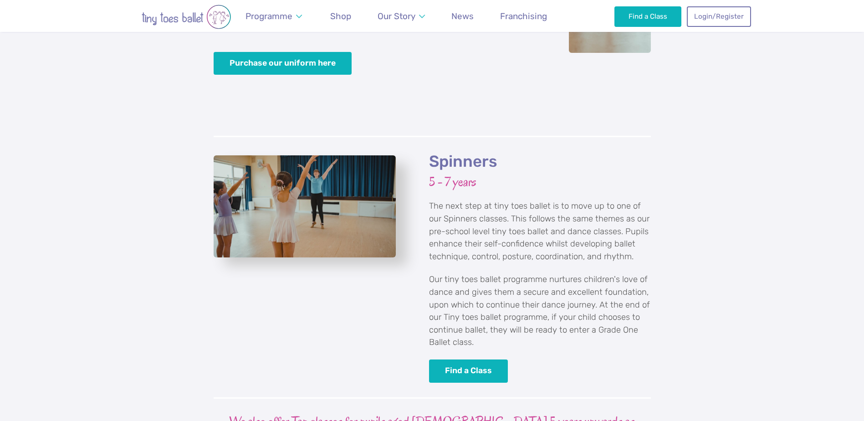
scroll to position [1805, 0]
